Goal: Task Accomplishment & Management: Manage account settings

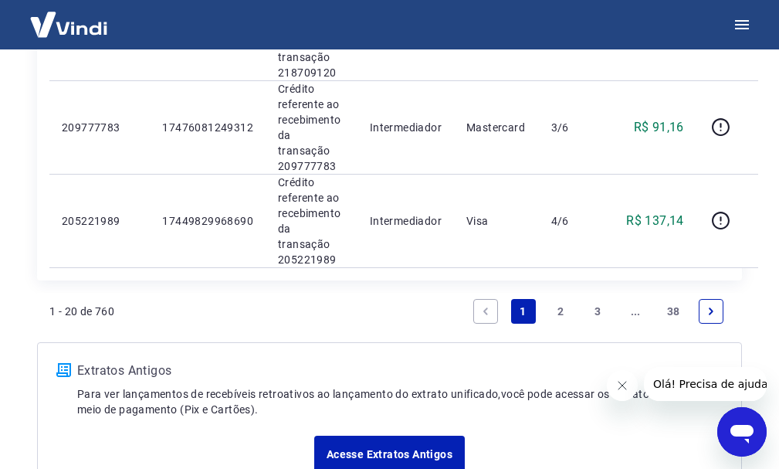
scroll to position [2227, 0]
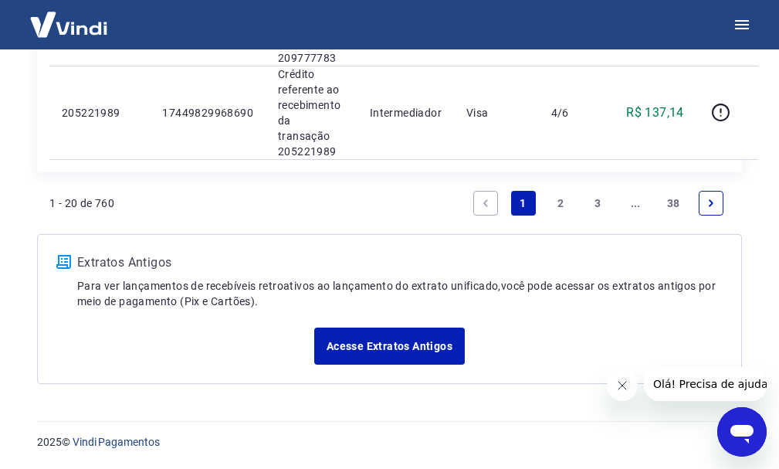
click at [571, 203] on link "2" at bounding box center [560, 203] width 25 height 25
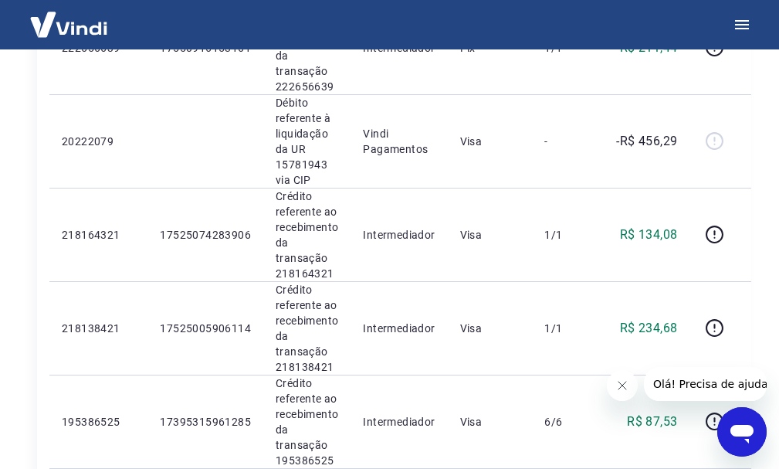
scroll to position [1881, 0]
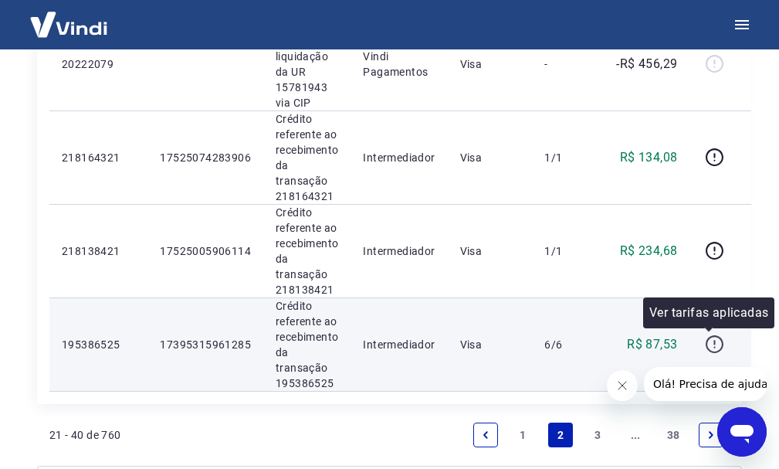
click at [716, 346] on icon "button" at bounding box center [714, 343] width 19 height 19
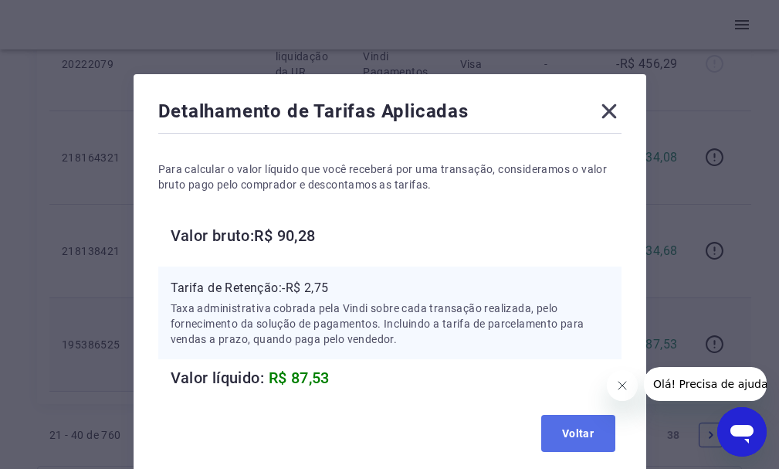
click at [568, 434] on button "Voltar" at bounding box center [578, 433] width 74 height 37
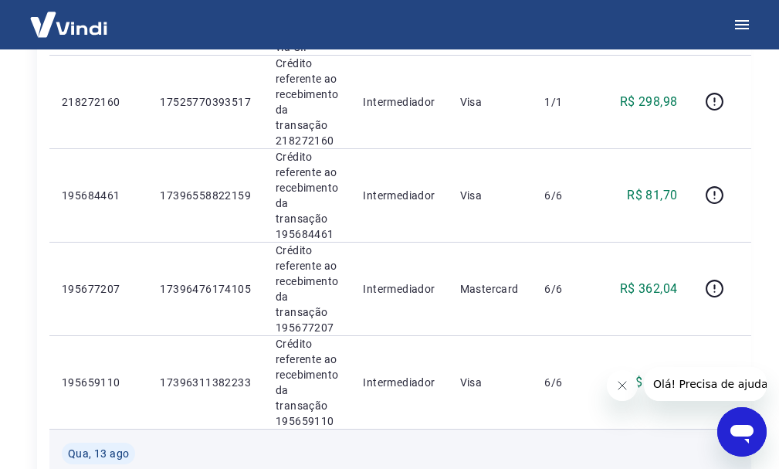
scroll to position [1263, 0]
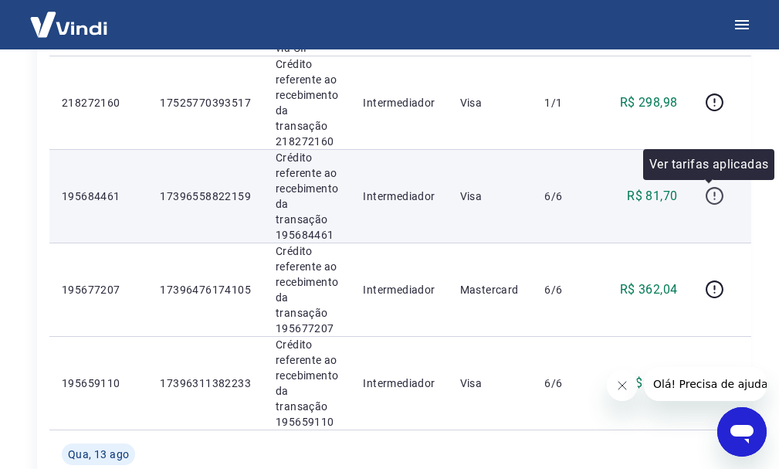
click at [710, 197] on icon "button" at bounding box center [714, 195] width 19 height 19
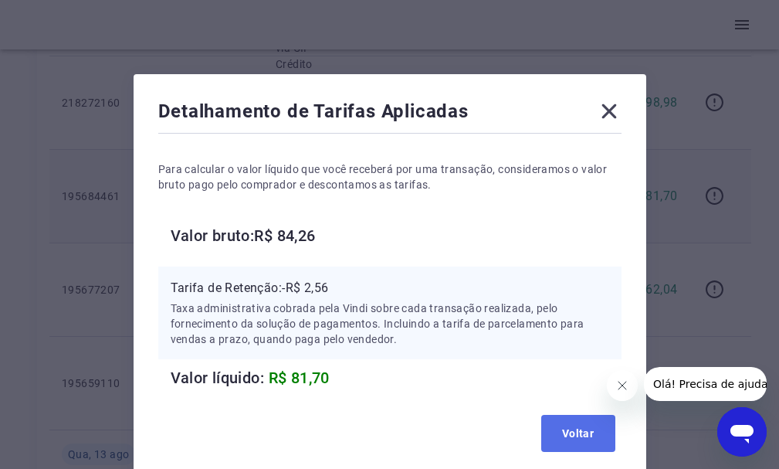
click at [583, 431] on button "Voltar" at bounding box center [578, 433] width 74 height 37
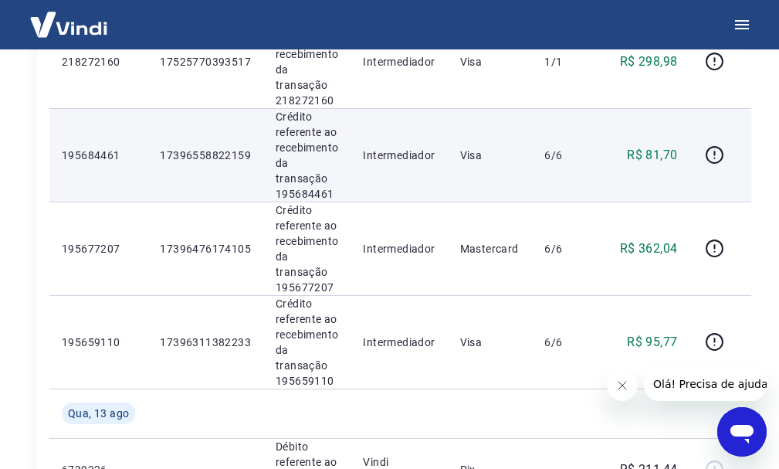
scroll to position [1340, 0]
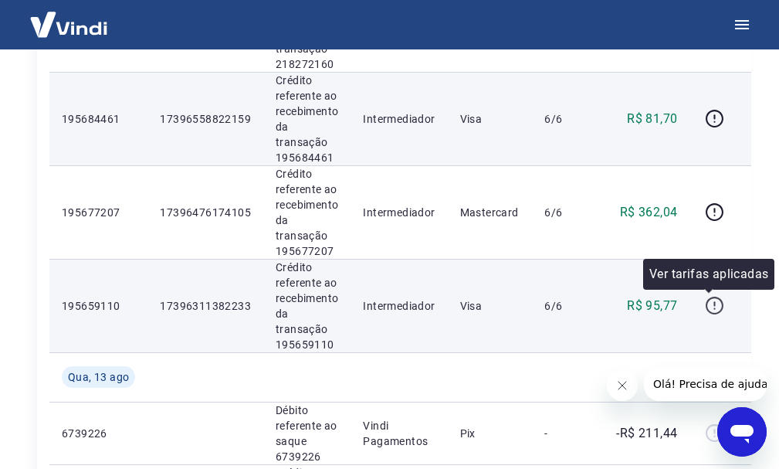
click at [714, 305] on icon "button" at bounding box center [715, 303] width 2 height 5
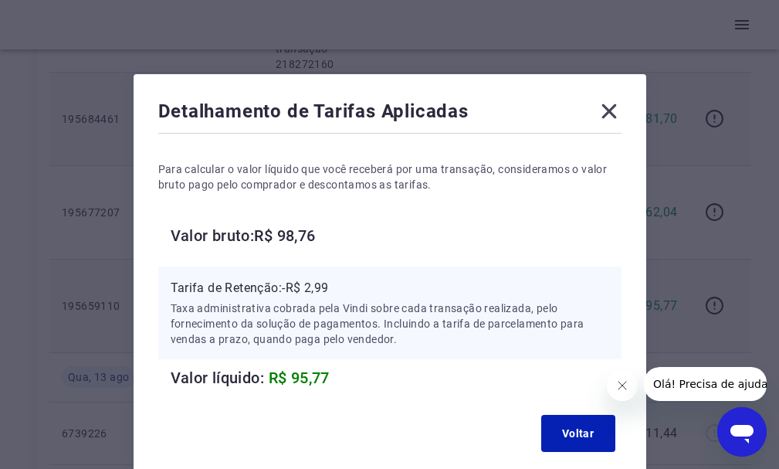
click at [602, 395] on div "Detalhamento de Tarifas Aplicadas Para calcular o valor líquido que você recebe…" at bounding box center [390, 278] width 513 height 409
click at [572, 431] on button "Voltar" at bounding box center [578, 433] width 74 height 37
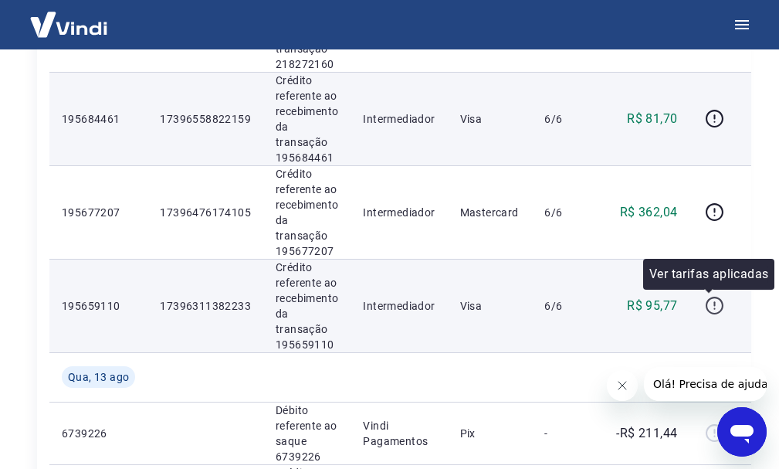
click at [707, 307] on icon "button" at bounding box center [714, 305] width 19 height 19
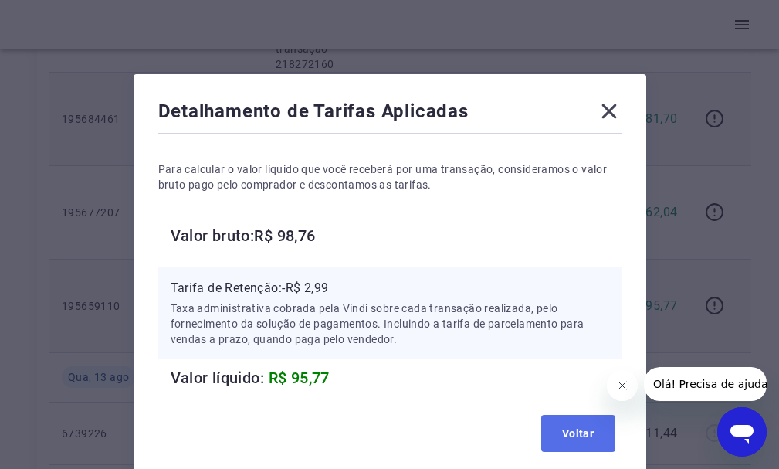
click at [552, 428] on button "Voltar" at bounding box center [578, 433] width 74 height 37
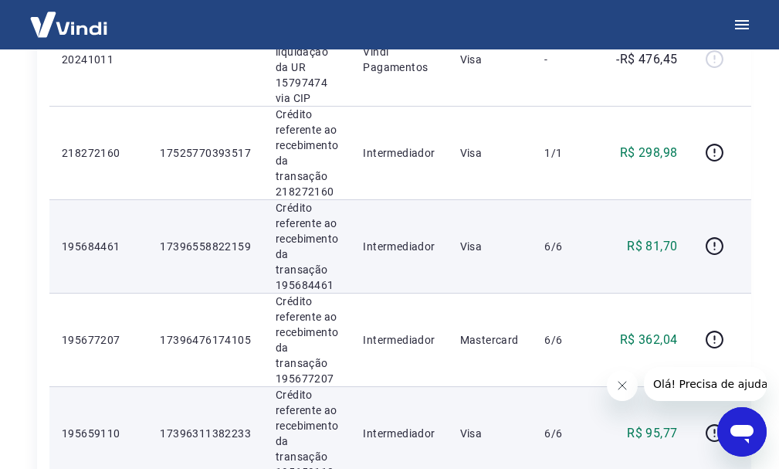
scroll to position [1186, 0]
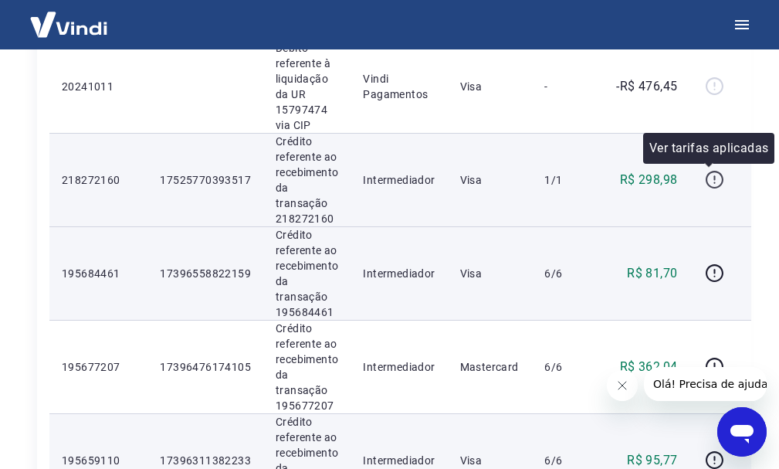
click at [707, 176] on icon "button" at bounding box center [714, 179] width 19 height 19
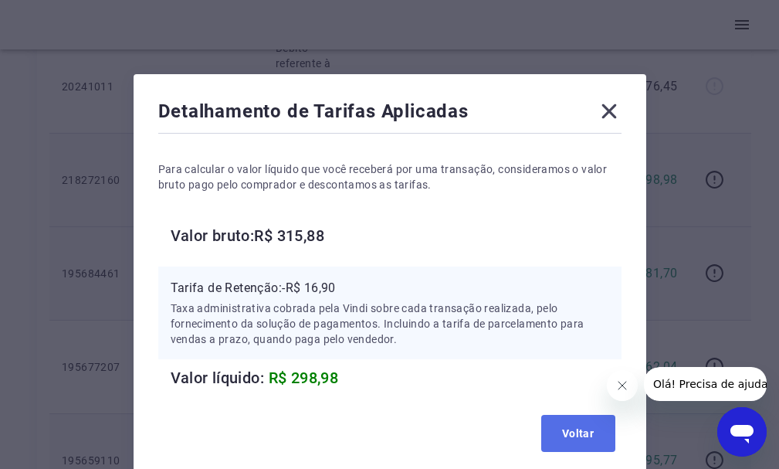
click at [571, 433] on button "Voltar" at bounding box center [578, 433] width 74 height 37
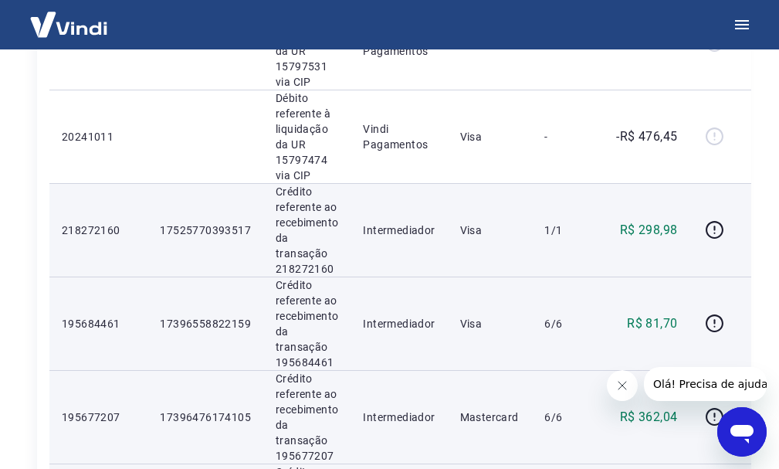
scroll to position [1108, 0]
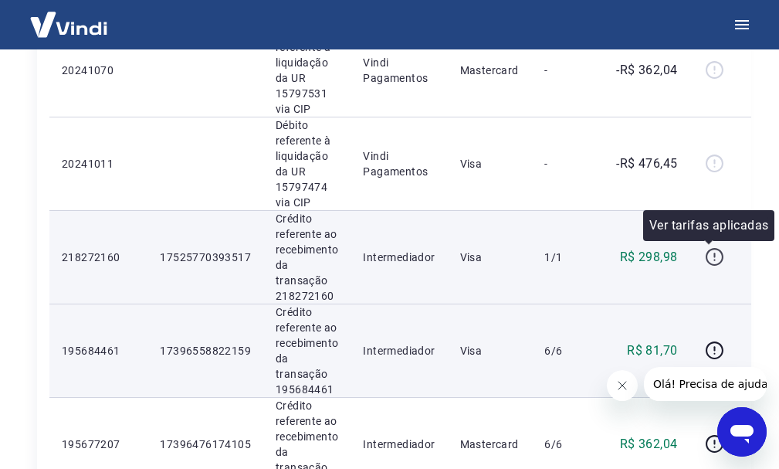
click at [724, 259] on div at bounding box center [720, 257] width 37 height 25
click at [713, 259] on icon "button" at bounding box center [714, 256] width 19 height 19
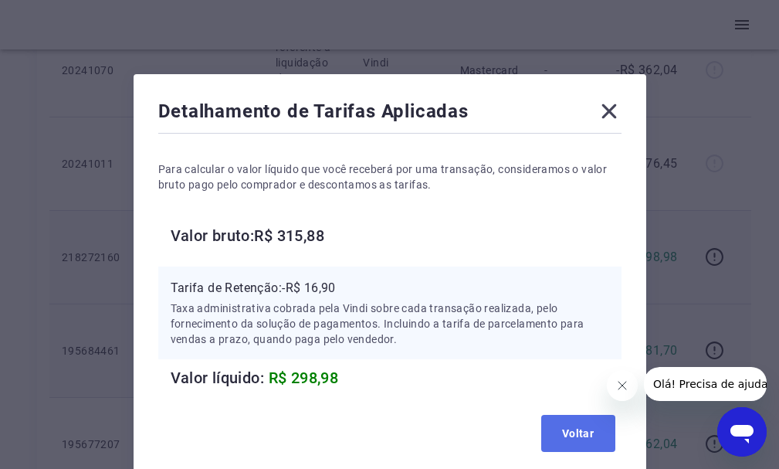
click at [563, 426] on button "Voltar" at bounding box center [578, 433] width 74 height 37
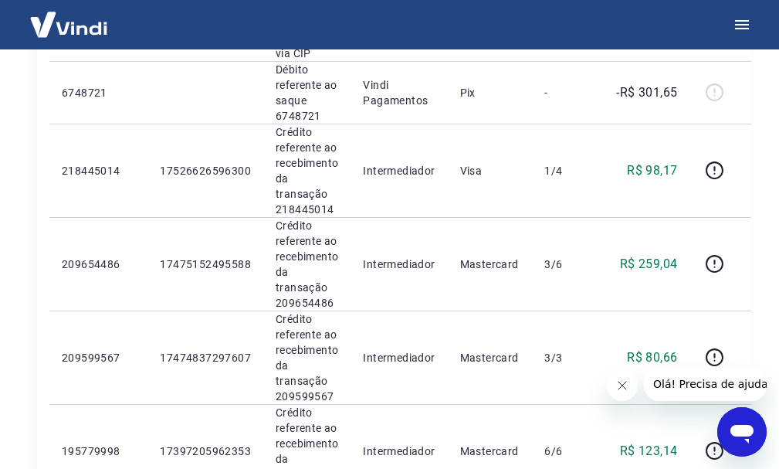
scroll to position [490, 0]
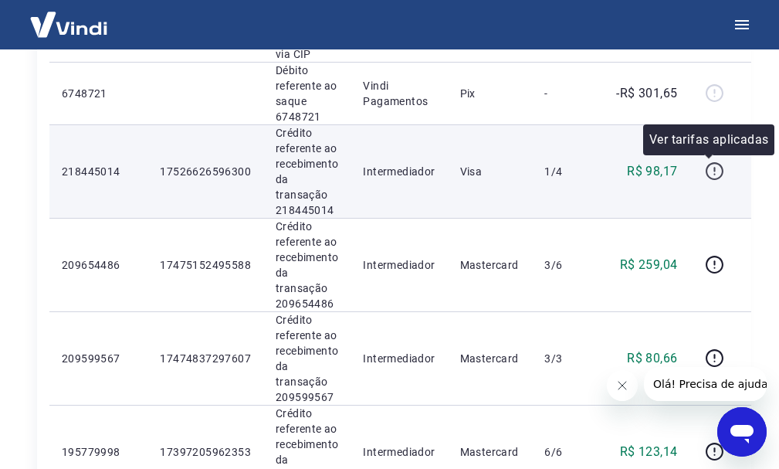
click at [707, 166] on icon "button" at bounding box center [714, 170] width 19 height 19
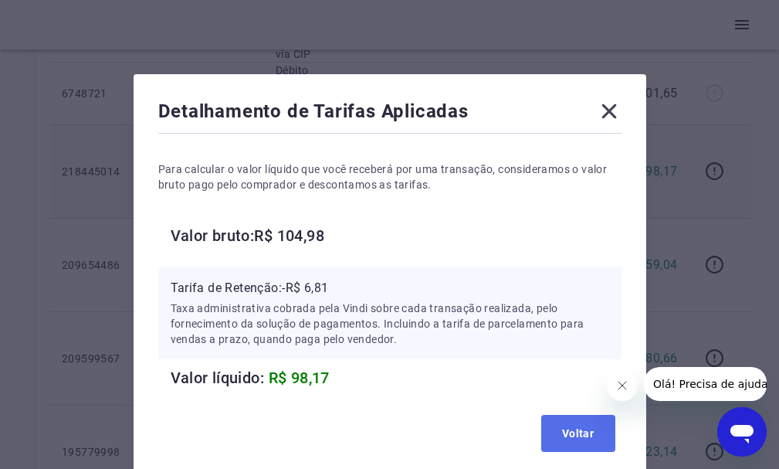
click at [571, 426] on button "Voltar" at bounding box center [578, 433] width 74 height 37
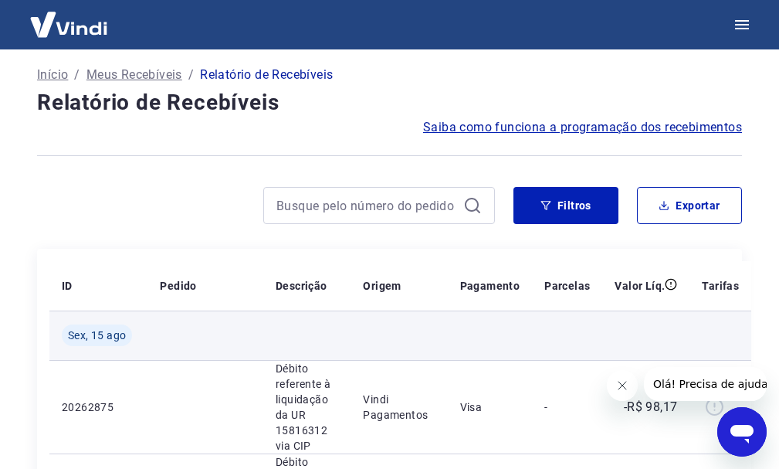
scroll to position [0, 0]
